Goal: Answer question/provide support: Answer question/provide support

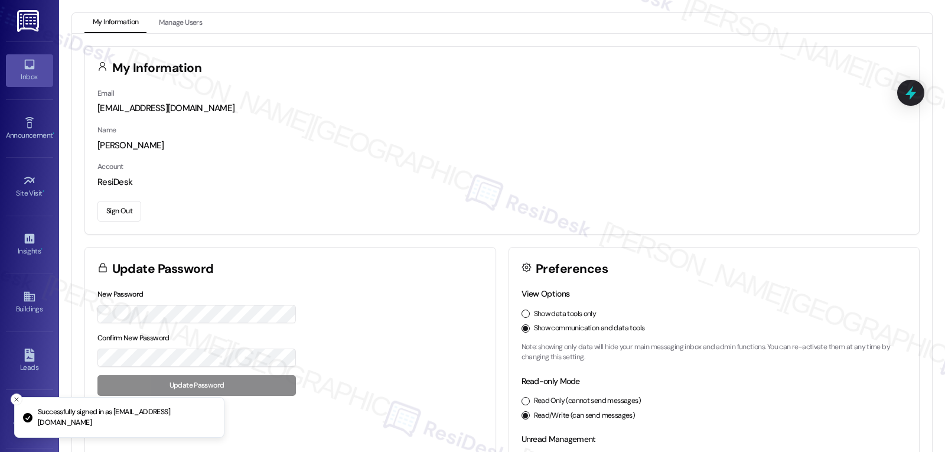
click at [32, 65] on icon at bounding box center [29, 65] width 10 height 10
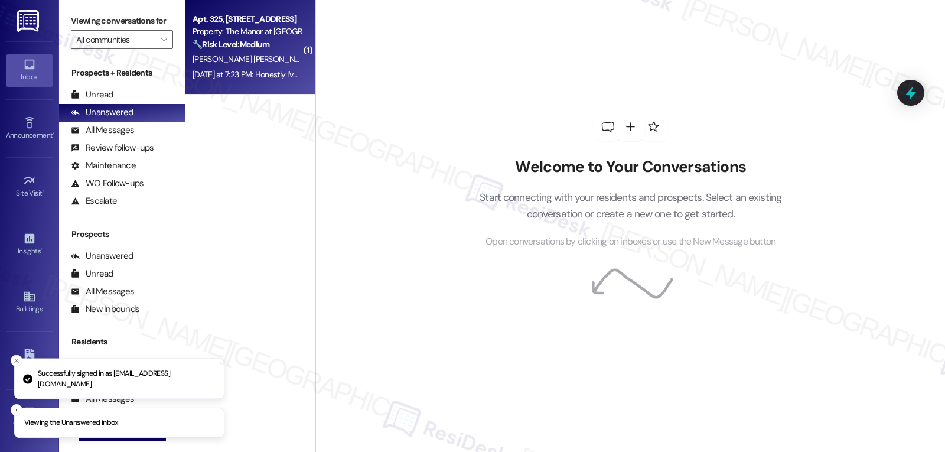
click at [219, 64] on span "[PERSON_NAME] [PERSON_NAME]" at bounding box center [253, 59] width 123 height 11
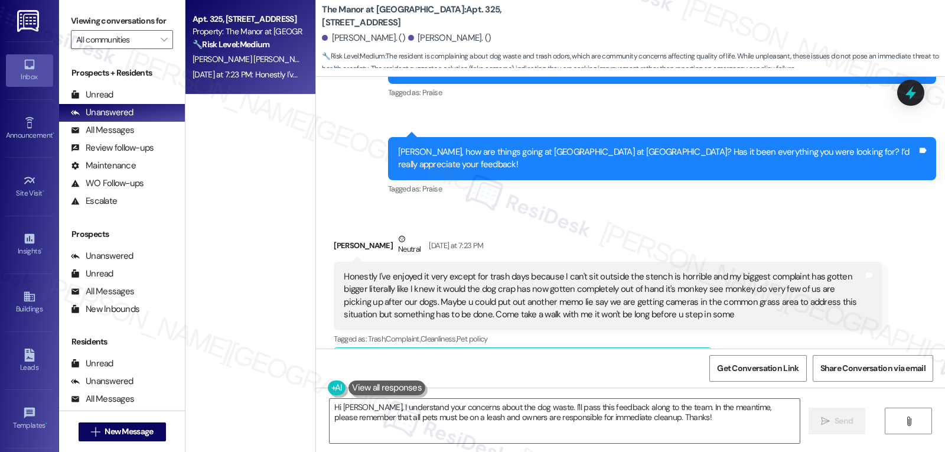
scroll to position [14605, 0]
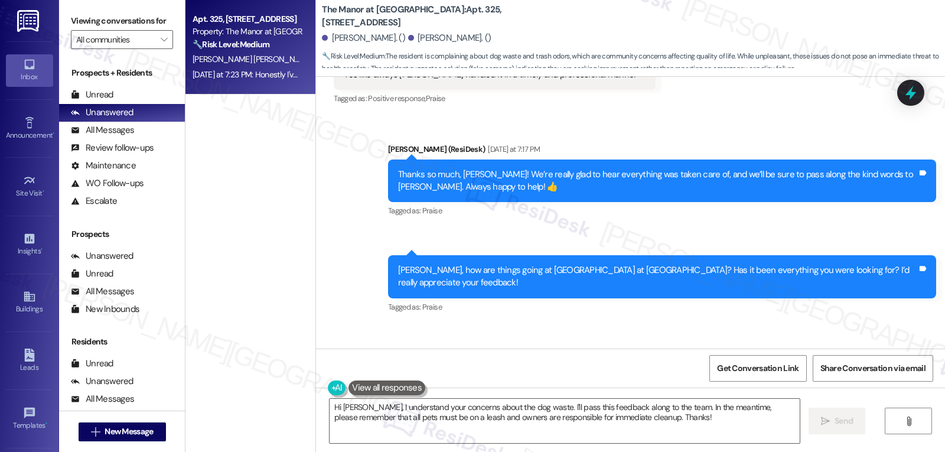
drag, startPoint x: 322, startPoint y: 264, endPoint x: 727, endPoint y: 332, distance: 410.0
copy div "[PERSON_NAME] Neutral [DATE] at 7:23 PM Honestly I've enjoyed it very except fo…"
click at [576, 420] on textarea "Hi [PERSON_NAME], I understand your concerns about the dog waste. I'll pass thi…" at bounding box center [564, 420] width 470 height 44
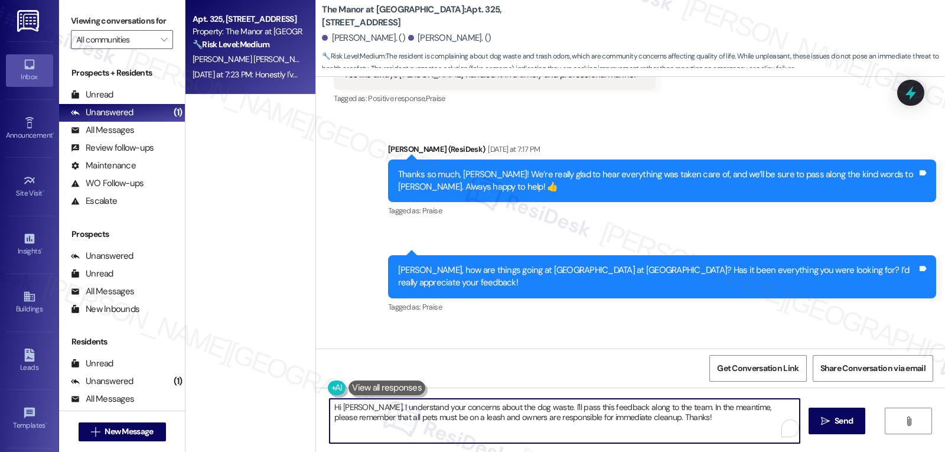
paste textarea "thank you for sharing your honest feedback — I’m really glad to hear you’ve bee…"
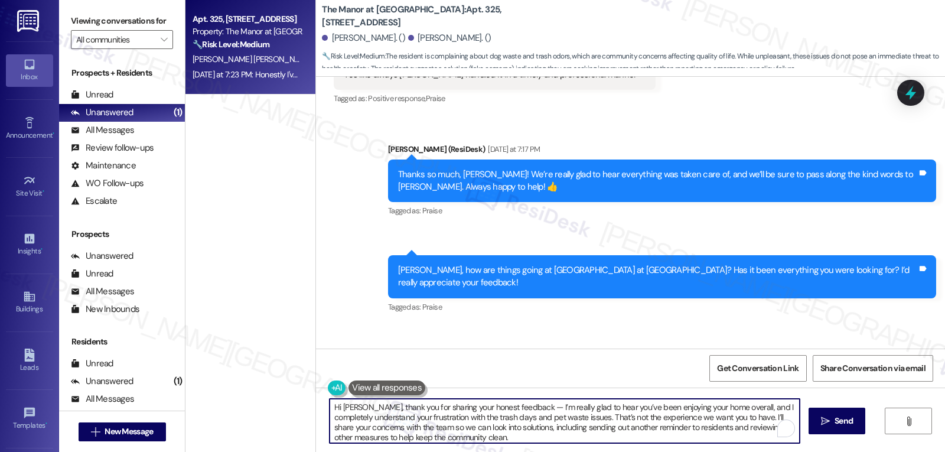
click at [507, 411] on textarea "Hi [PERSON_NAME], thank you for sharing your honest feedback — I’m really glad …" at bounding box center [564, 420] width 470 height 44
click at [517, 409] on textarea "Hi [PERSON_NAME], thank you for sharing your honest feedback — I’m really glad …" at bounding box center [563, 420] width 470 height 44
click at [511, 434] on textarea "Hi [PERSON_NAME], thank you for sharing your honest feedback. I’m really glad t…" at bounding box center [563, 420] width 470 height 44
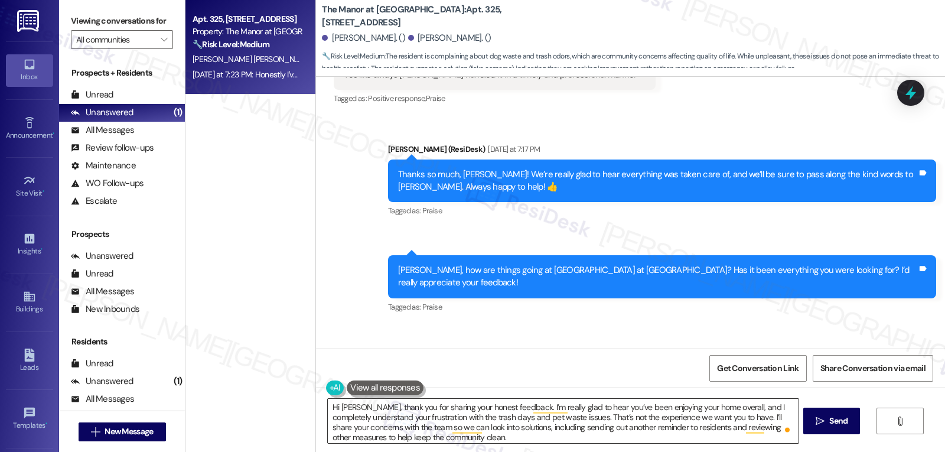
click at [549, 437] on textarea "Hi [PERSON_NAME], thank you for sharing your honest feedback. I’m really glad t…" at bounding box center [563, 420] width 470 height 44
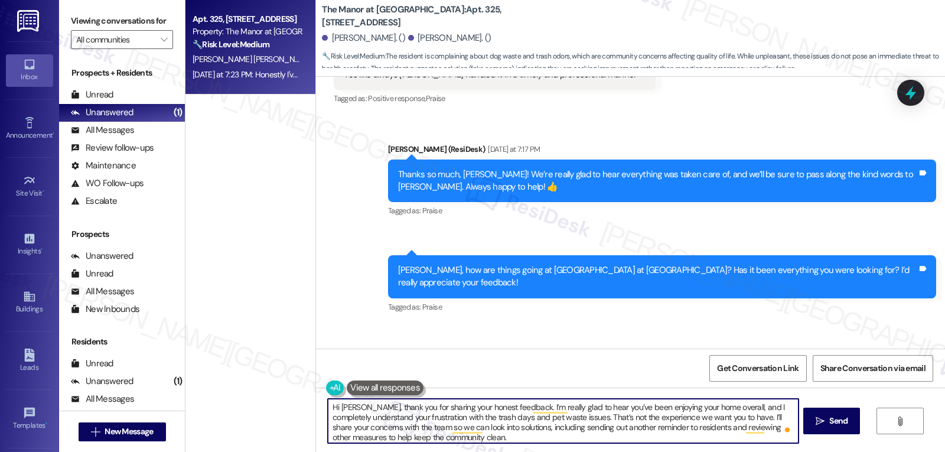
paste textarea "I appreciate you taking the time to point this out."
type textarea "Hi [PERSON_NAME], thank you for sharing your honest feedback. I’m really glad t…"
click at [829, 425] on span "Send" at bounding box center [838, 420] width 18 height 12
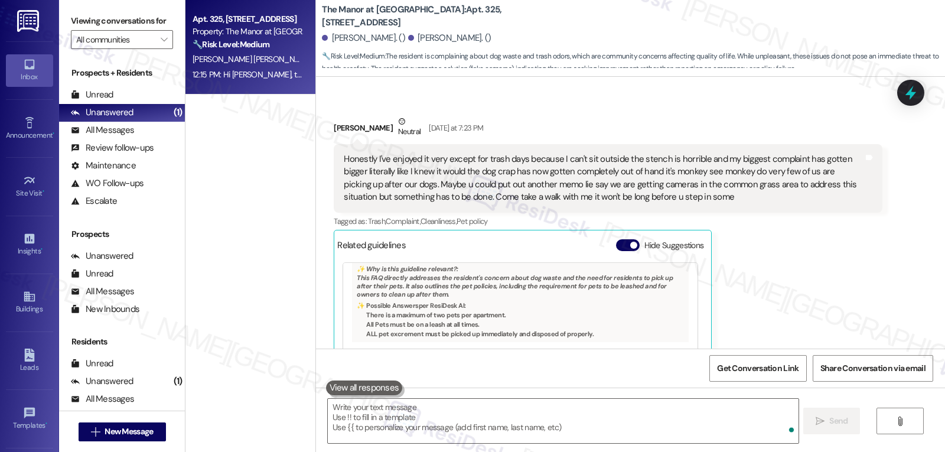
scroll to position [112, 0]
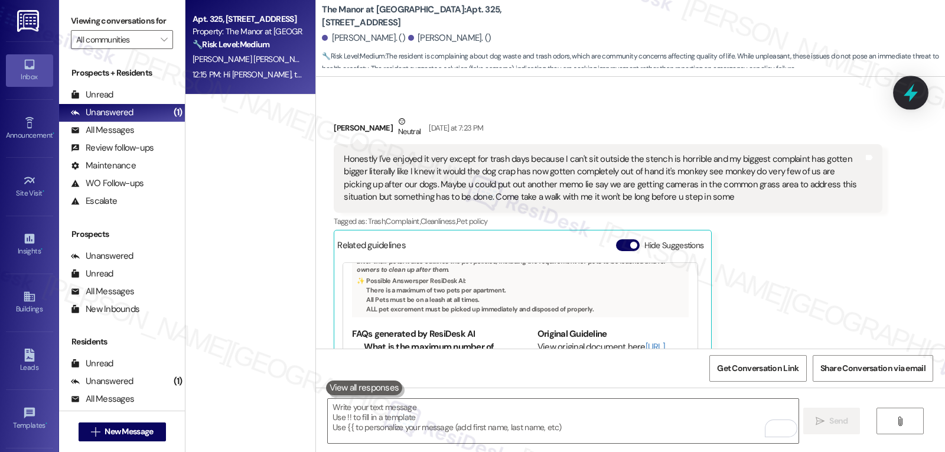
click at [904, 95] on icon at bounding box center [910, 93] width 14 height 18
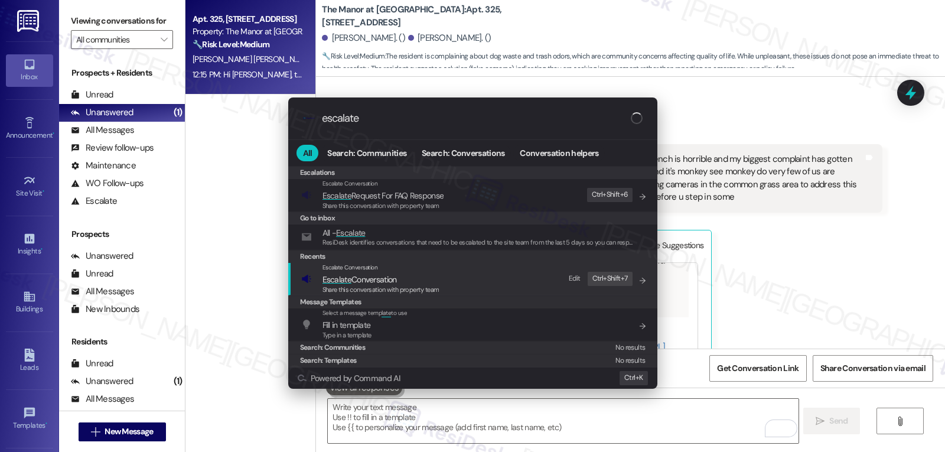
type input "escalate"
click at [390, 279] on span "Escalate Conversation" at bounding box center [359, 279] width 74 height 11
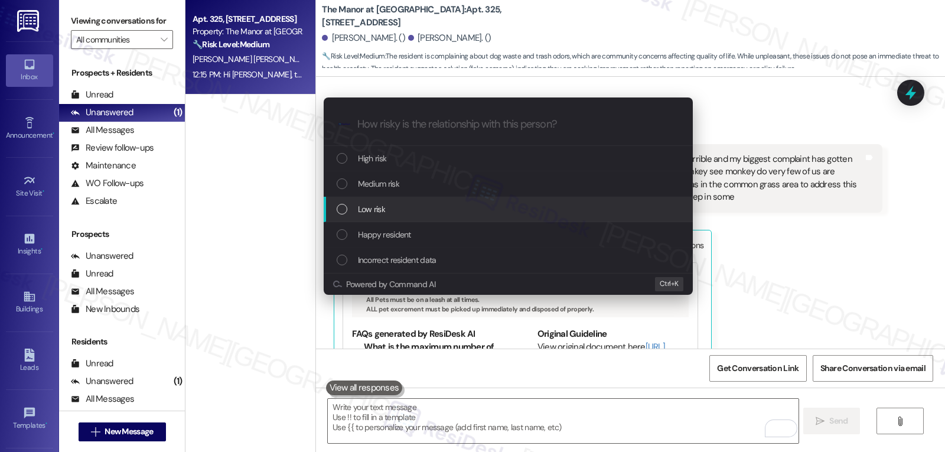
click at [373, 207] on span "Low risk" at bounding box center [371, 208] width 27 height 13
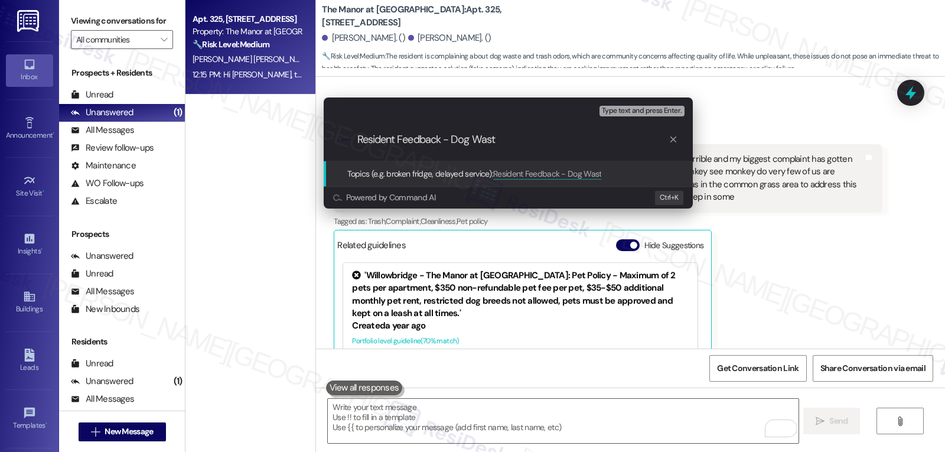
type input "Resident Feedback - Dog Waste"
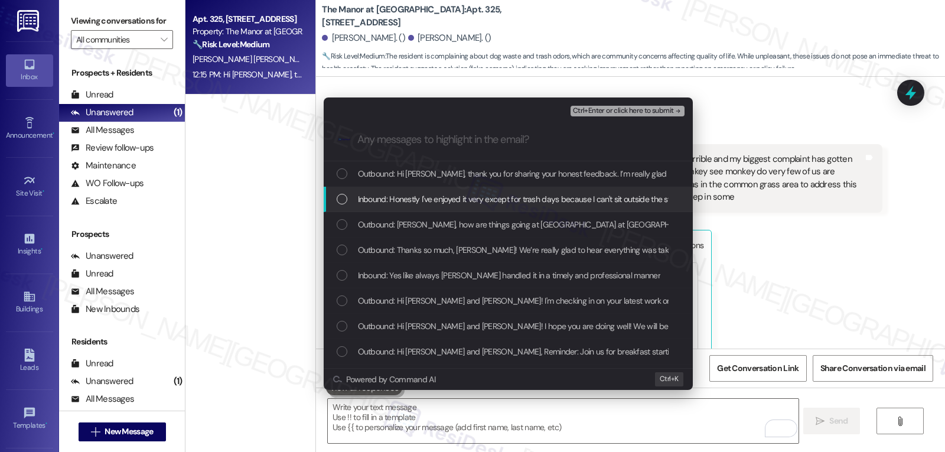
click at [345, 200] on div "List of options" at bounding box center [342, 199] width 11 height 11
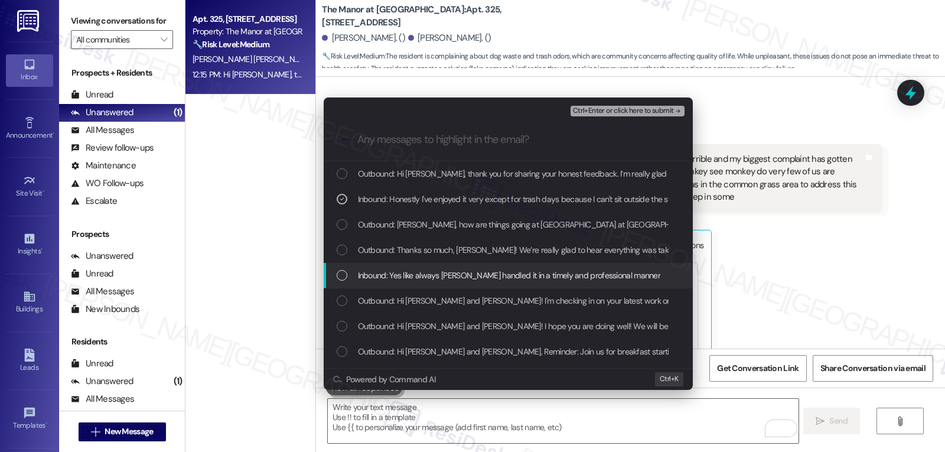
click at [345, 280] on div "List of options" at bounding box center [342, 275] width 11 height 11
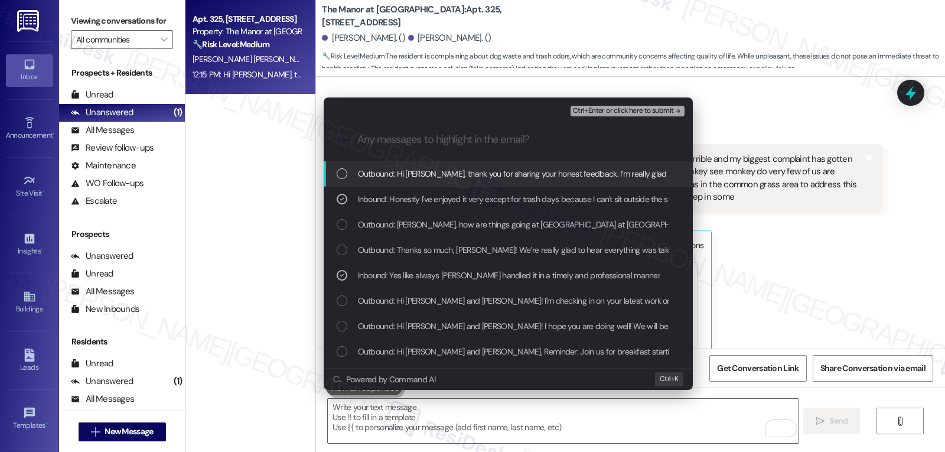
click at [639, 109] on span "Ctrl+Enter or click here to submit" at bounding box center [623, 111] width 101 height 8
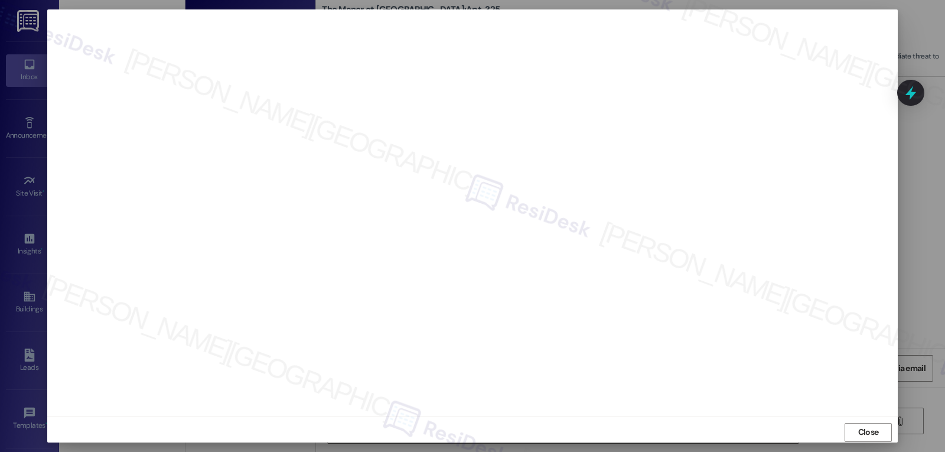
scroll to position [5, 0]
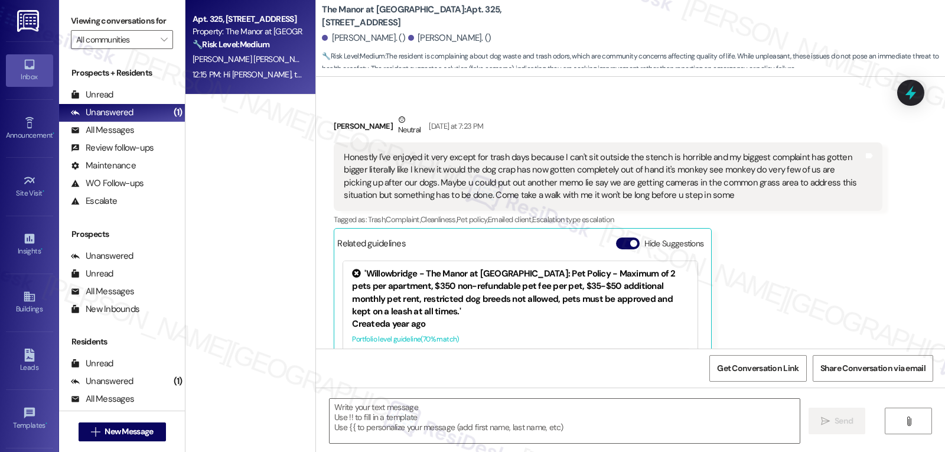
type textarea "Fetching suggested responses. Please feel free to read through the conversation…"
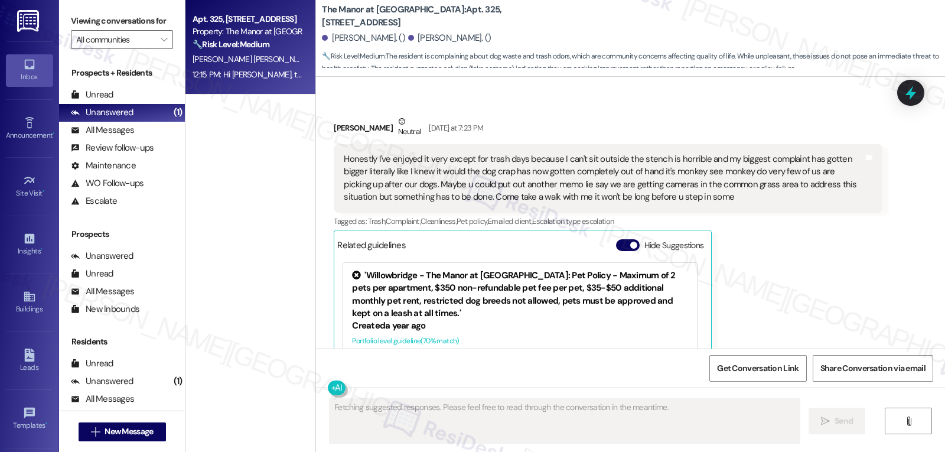
scroll to position [112, 0]
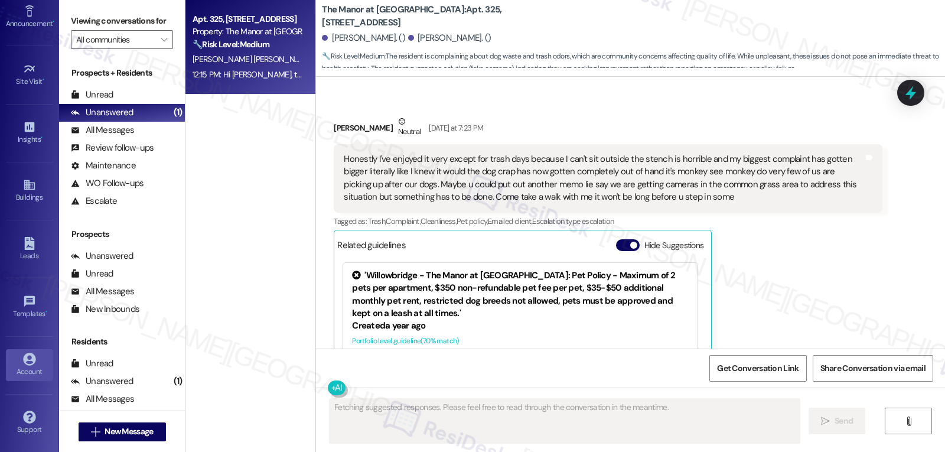
click at [38, 371] on div "Account" at bounding box center [29, 371] width 59 height 12
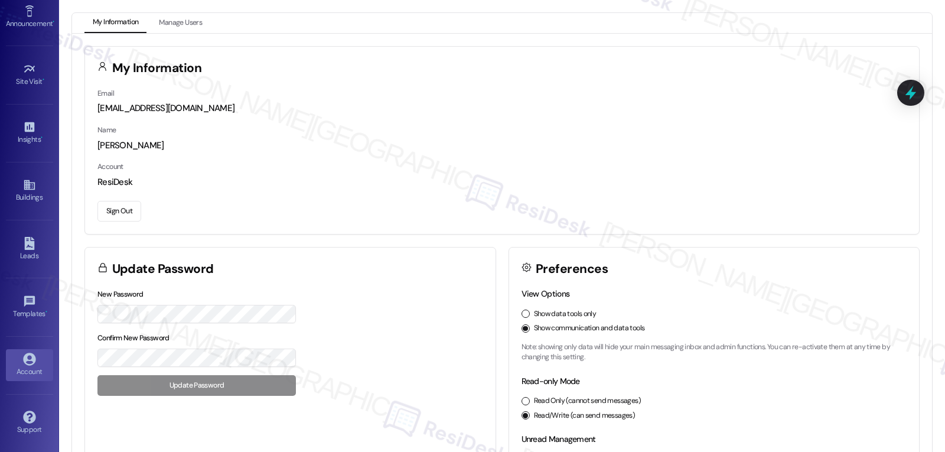
click at [134, 204] on button "Sign Out" at bounding box center [119, 211] width 44 height 21
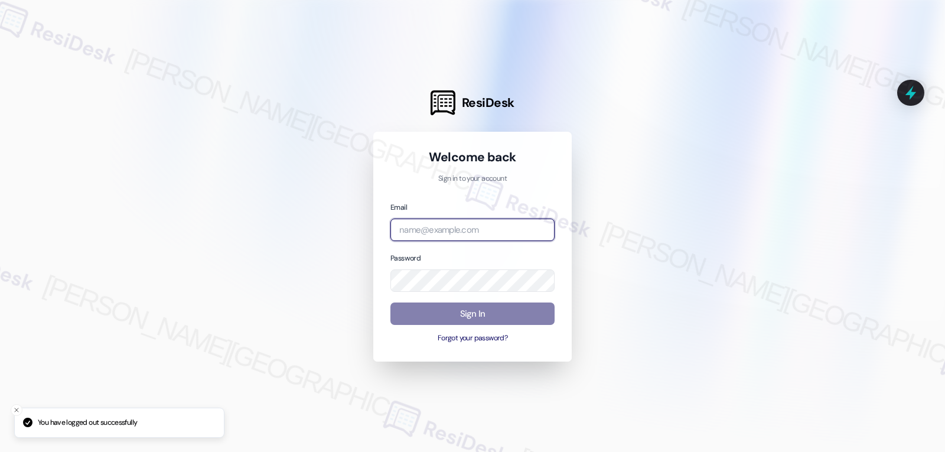
click at [479, 224] on input "email" at bounding box center [472, 229] width 164 height 23
click at [917, 97] on icon at bounding box center [910, 93] width 20 height 20
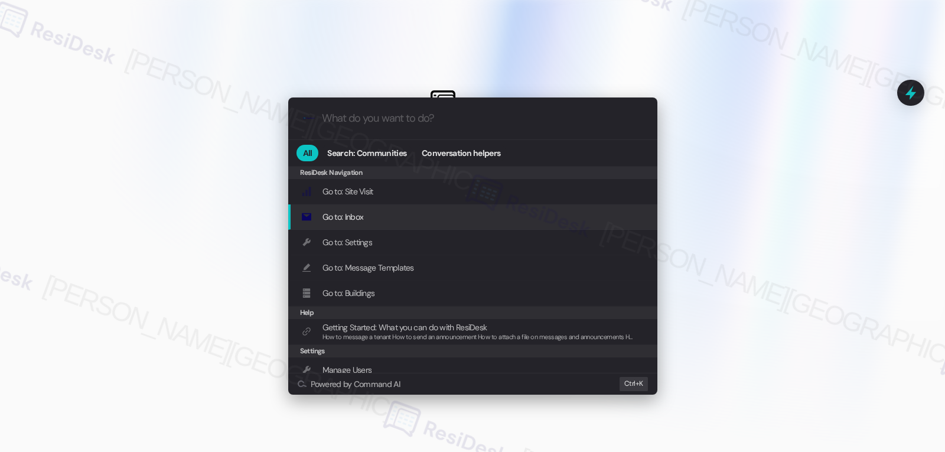
click at [822, 210] on div ".cls-1{fill:#0a055f;}.cls-2{fill:#0cc4c4;} resideskLogoBlueOrange All Search: C…" at bounding box center [472, 226] width 945 height 452
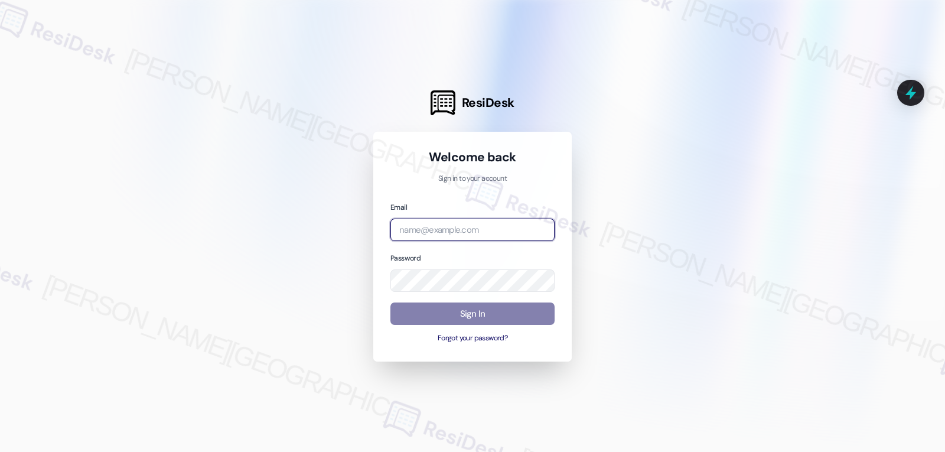
click at [439, 227] on input "email" at bounding box center [472, 229] width 164 height 23
paste input "automated-surveys-archway_equities-jomar.punay@archway_[DOMAIN_NAME]"
type input "automated-surveys-archway_equities-jomar.punay@archway_[DOMAIN_NAME]"
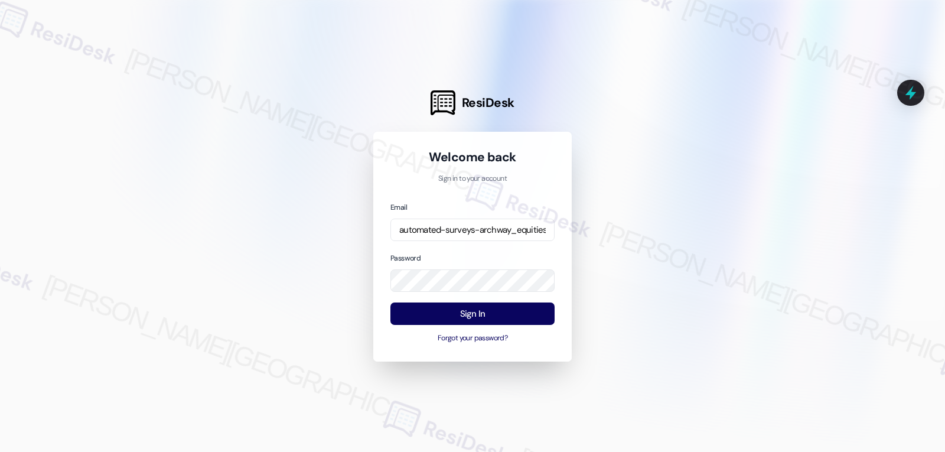
click at [462, 245] on div "Email automated-surveys-archway_equities-jomar.punay@archway_[DOMAIN_NAME] Pass…" at bounding box center [472, 272] width 164 height 143
click at [452, 311] on button "Sign In" at bounding box center [472, 313] width 164 height 23
